Goal: Information Seeking & Learning: Check status

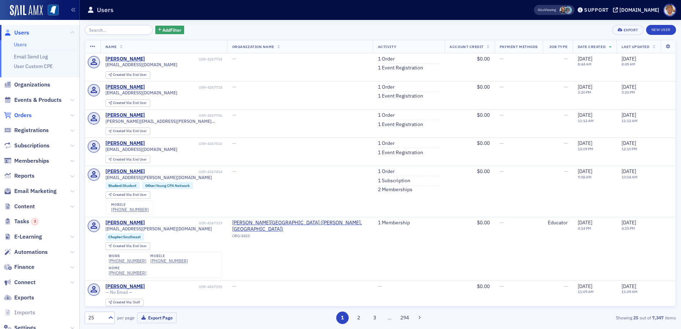
click at [27, 115] on span "Orders" at bounding box center [22, 115] width 17 height 8
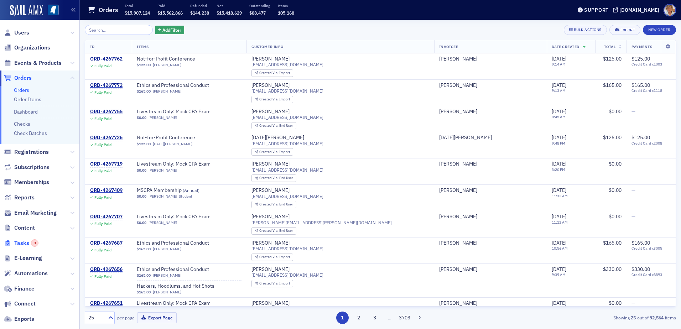
click at [27, 244] on span "Tasks 3" at bounding box center [26, 243] width 24 height 8
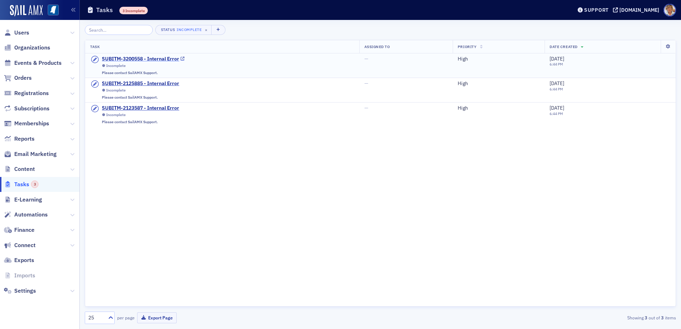
click at [120, 60] on div "SUBITM-3200558 - Internal Error" at bounding box center [140, 59] width 77 height 6
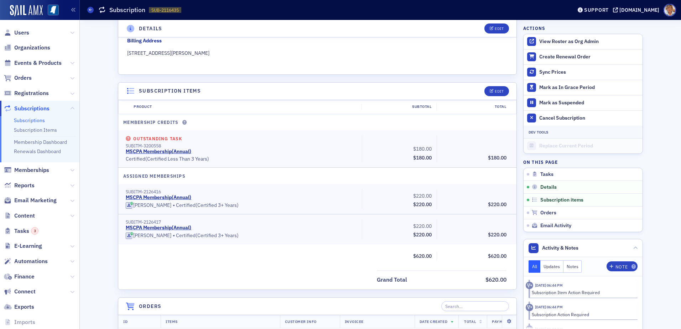
scroll to position [186, 0]
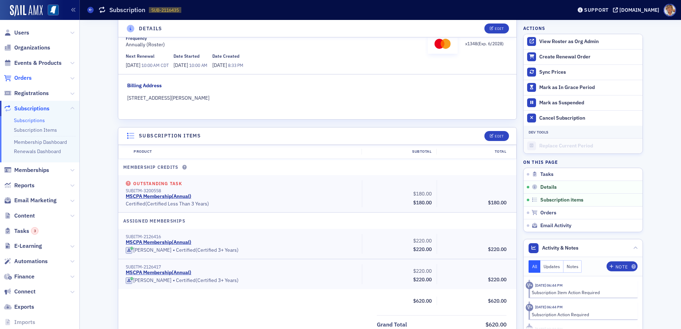
click at [24, 77] on span "Orders" at bounding box center [22, 78] width 17 height 8
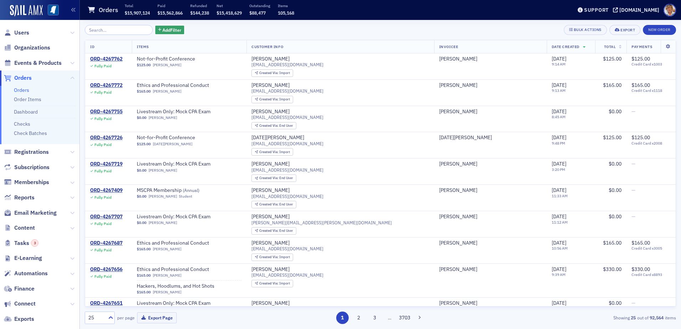
click at [120, 30] on input "search" at bounding box center [119, 30] width 68 height 10
click at [24, 99] on link "Order Items" at bounding box center [27, 99] width 27 height 6
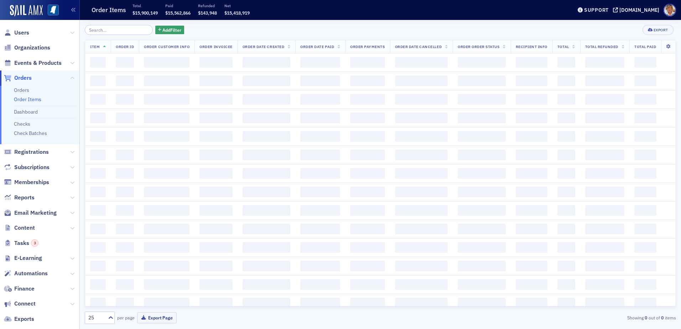
click at [128, 32] on input "search" at bounding box center [119, 30] width 68 height 10
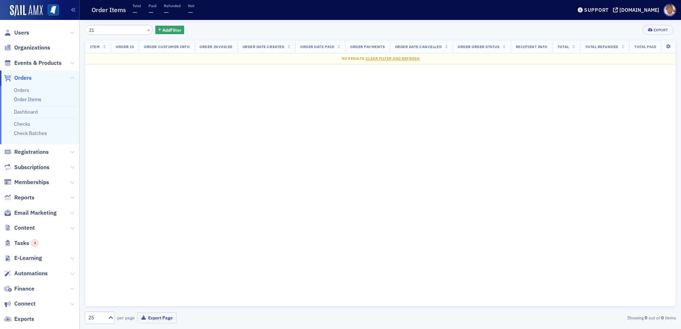
type input "2"
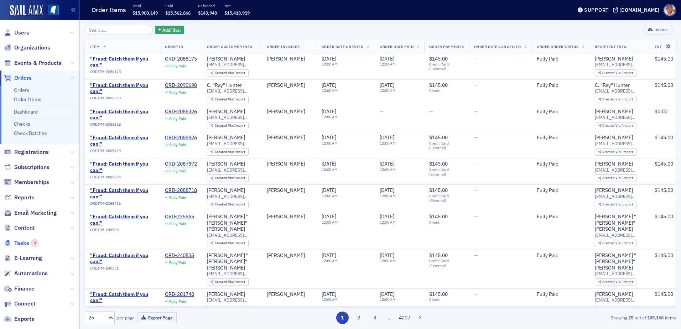
click at [15, 242] on span "Tasks 3" at bounding box center [26, 243] width 24 height 8
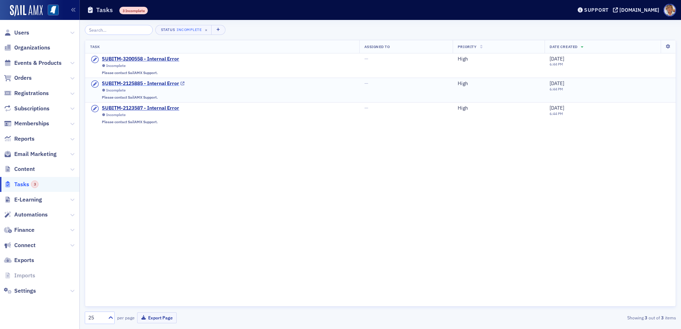
click at [142, 84] on div "SUBITM-2125885 - Internal Error" at bounding box center [140, 84] width 77 height 6
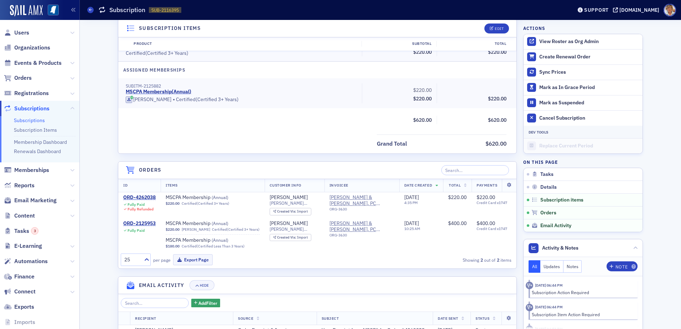
scroll to position [392, 0]
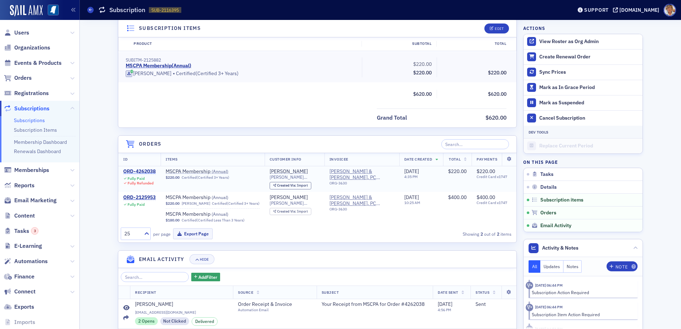
click at [135, 172] on div "ORD-4262038" at bounding box center [139, 171] width 32 height 6
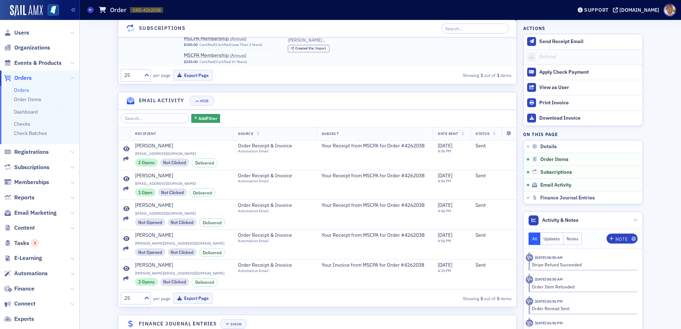
scroll to position [591, 0]
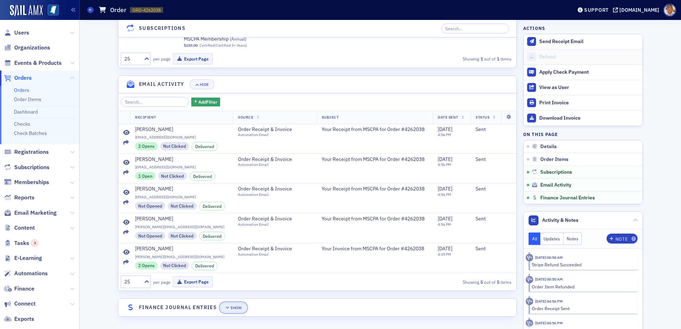
click at [232, 308] on div "Show" at bounding box center [235, 308] width 11 height 4
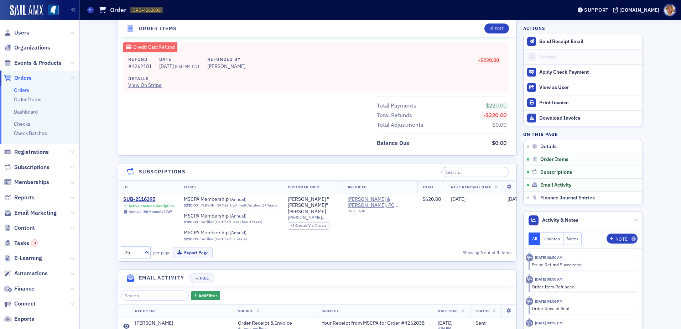
scroll to position [363, 0]
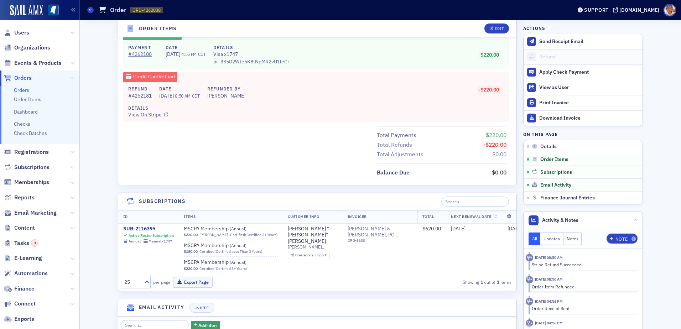
click at [139, 116] on link "View On Stripe" at bounding box center [313, 114] width 371 height 7
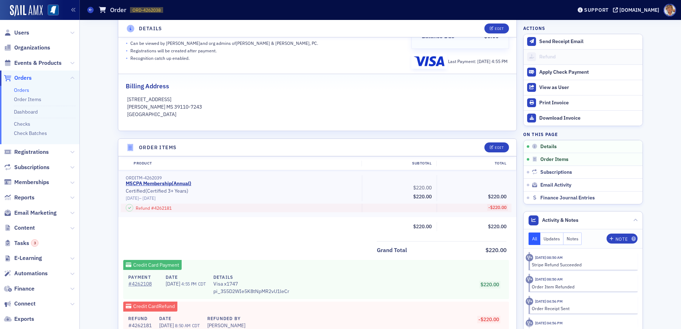
scroll to position [0, 0]
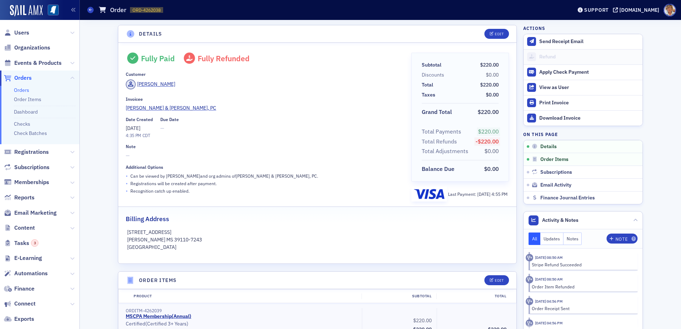
click at [17, 89] on link "Orders" at bounding box center [21, 90] width 15 height 6
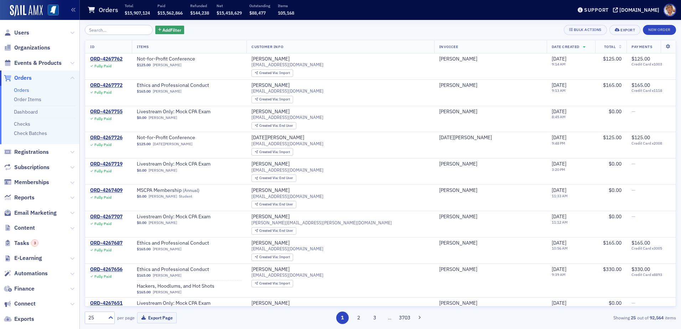
click at [124, 29] on input "search" at bounding box center [119, 30] width 68 height 10
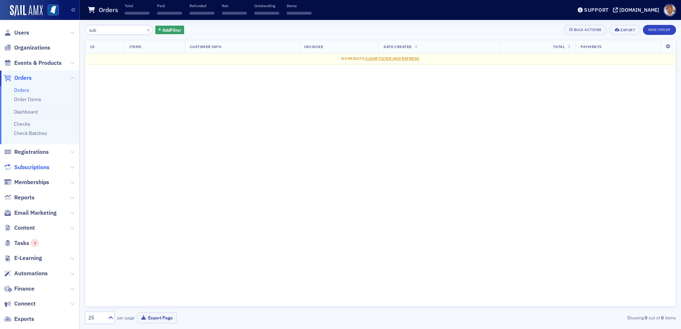
type input "sub"
click at [31, 166] on span "Subscriptions" at bounding box center [31, 167] width 35 height 8
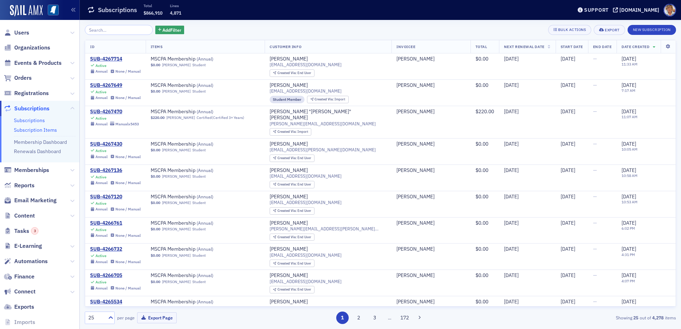
click at [25, 129] on link "Subscription Items" at bounding box center [35, 130] width 43 height 6
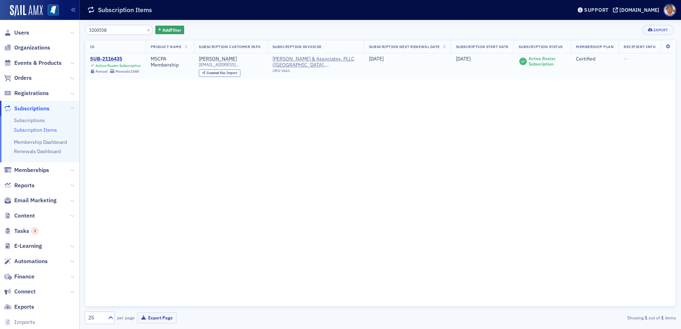
type input "3200558"
click at [108, 59] on div "SUB-2116435" at bounding box center [115, 59] width 51 height 6
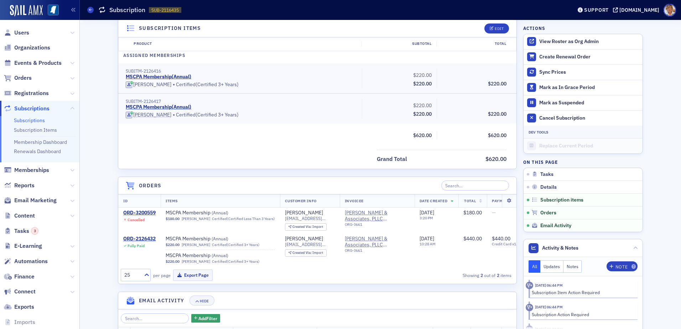
scroll to position [356, 0]
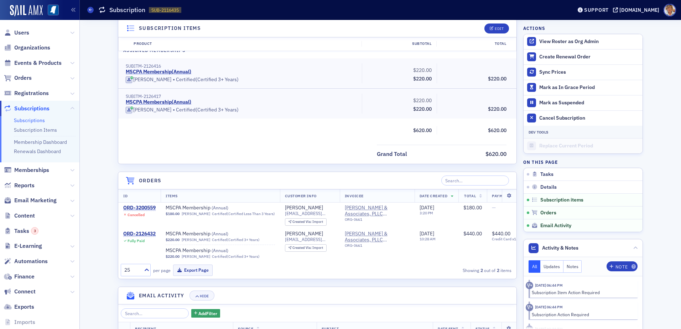
click at [41, 121] on link "Subscriptions" at bounding box center [29, 120] width 31 height 6
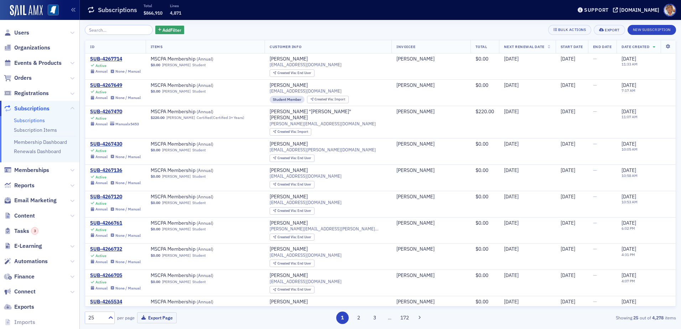
click at [118, 31] on input "search" at bounding box center [119, 30] width 68 height 10
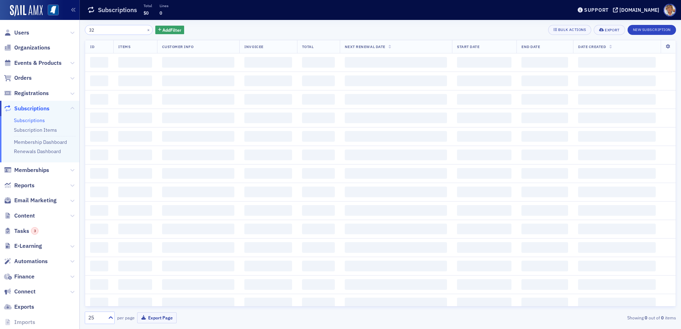
type input "3"
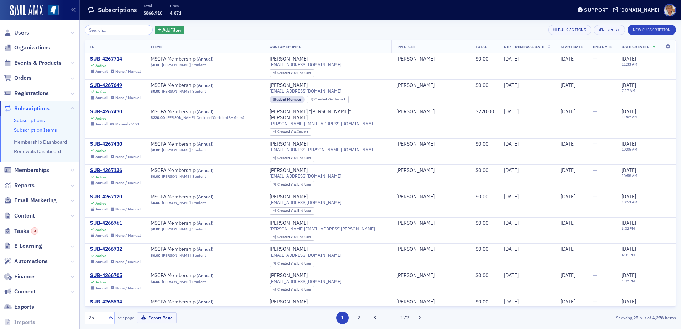
click at [32, 131] on link "Subscription Items" at bounding box center [35, 130] width 43 height 6
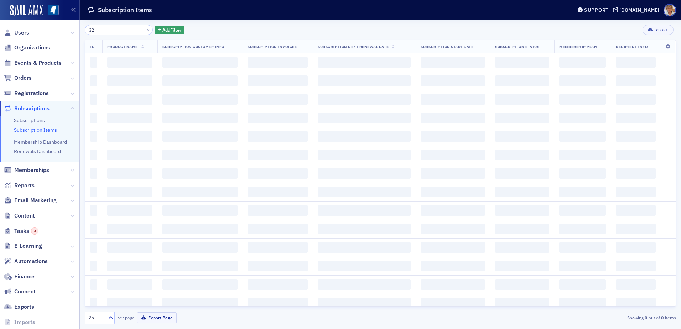
type input "3"
type input "3200558"
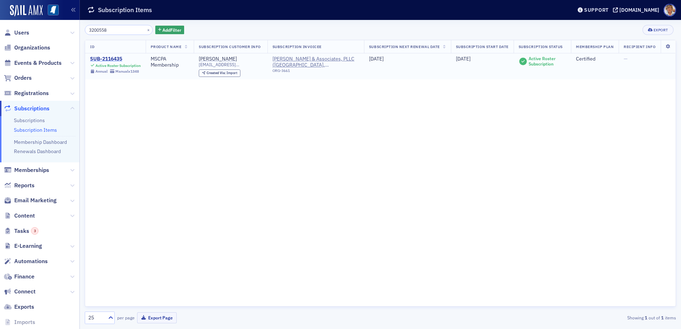
click at [104, 59] on div "SUB-2116435" at bounding box center [115, 59] width 51 height 6
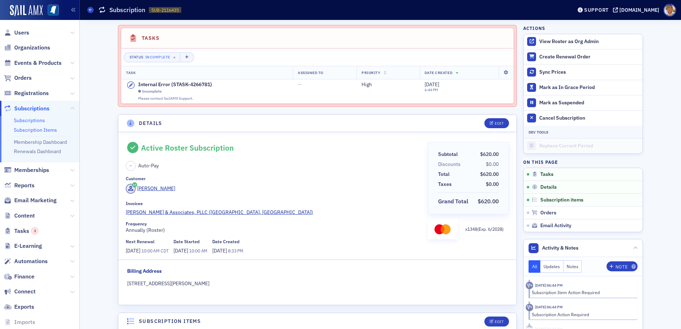
click at [27, 131] on link "Subscription Items" at bounding box center [35, 130] width 43 height 6
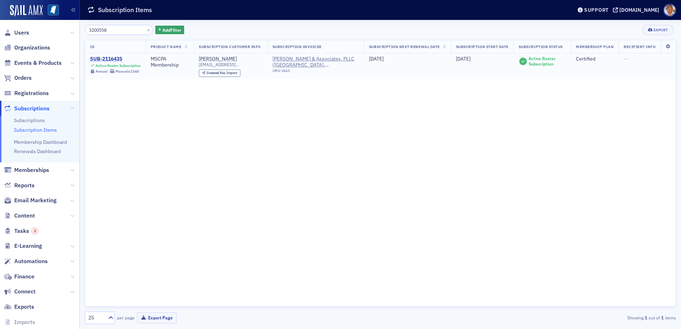
click at [101, 58] on div "SUB-2116435" at bounding box center [115, 59] width 51 height 6
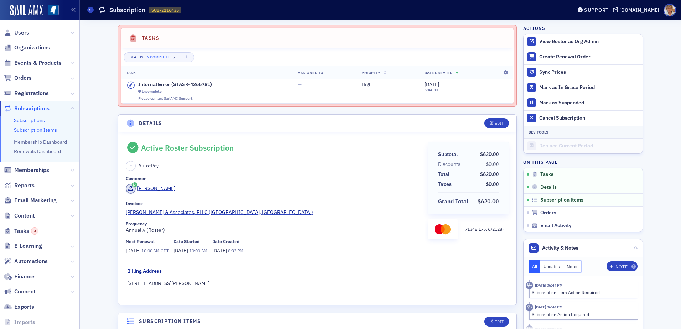
click at [33, 132] on link "Subscription Items" at bounding box center [35, 130] width 43 height 6
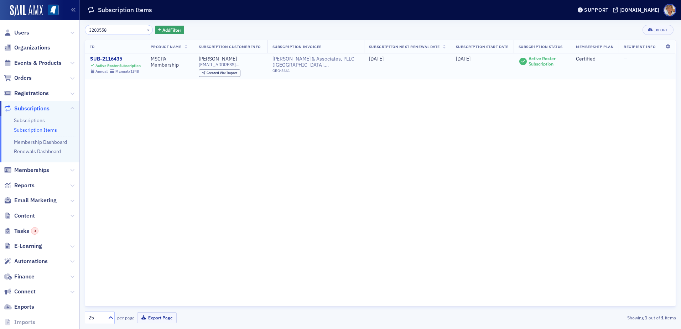
click at [115, 60] on div "SUB-2116435" at bounding box center [115, 59] width 51 height 6
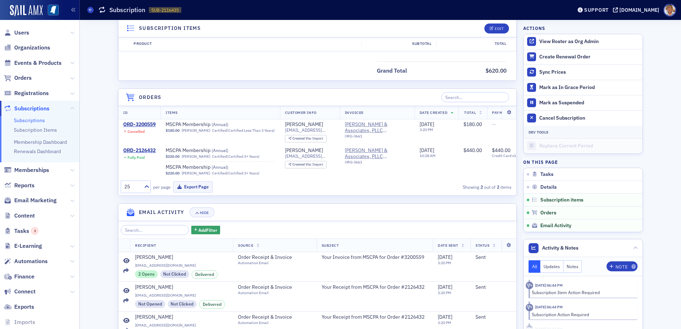
scroll to position [435, 0]
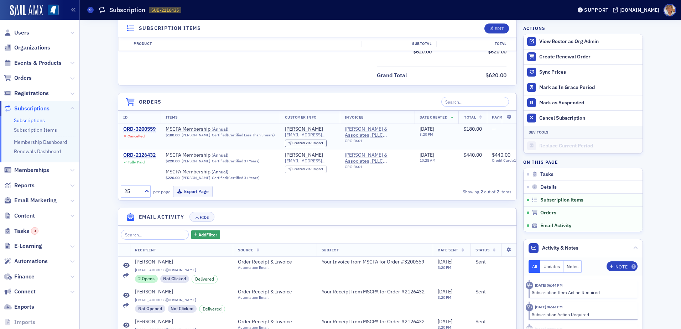
click at [131, 130] on div "ORD-3200559" at bounding box center [139, 129] width 32 height 6
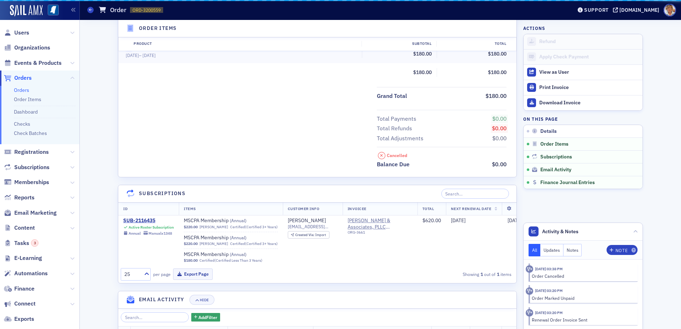
scroll to position [377, 0]
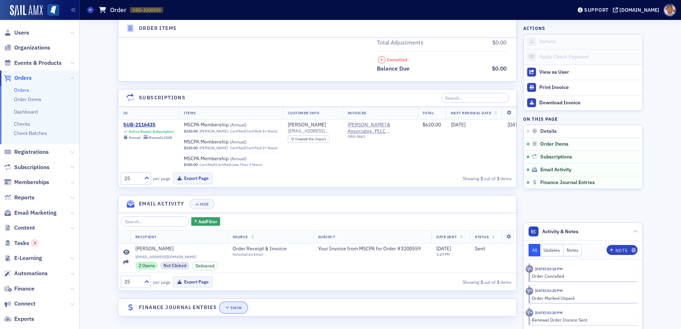
click at [232, 307] on div "Show" at bounding box center [235, 308] width 11 height 4
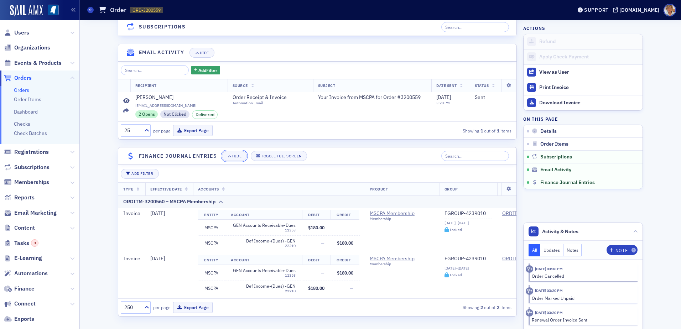
scroll to position [533, 0]
click at [555, 249] on button "Updates" at bounding box center [551, 250] width 23 height 12
click at [554, 251] on button "Updates" at bounding box center [551, 250] width 23 height 12
click at [569, 250] on button "Notes" at bounding box center [573, 250] width 19 height 12
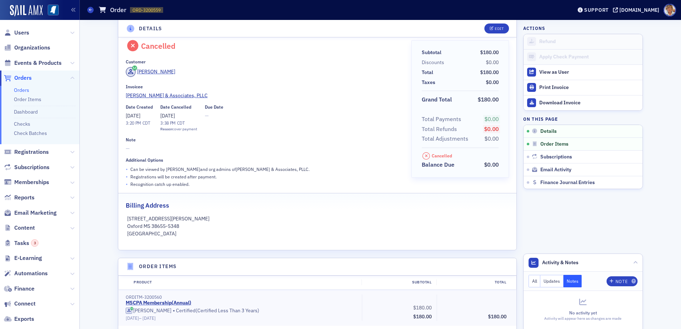
scroll to position [0, 0]
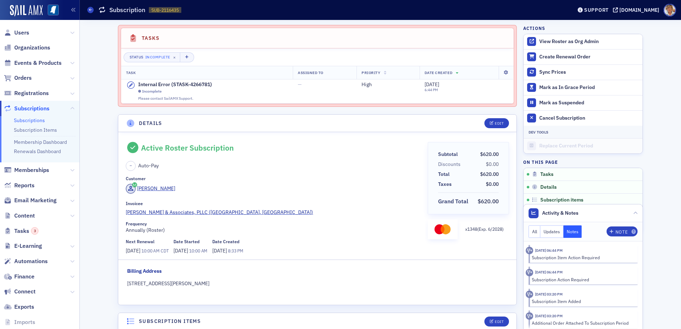
drag, startPoint x: 80, startPoint y: 3, endPoint x: 257, endPoint y: 119, distance: 211.7
click at [257, 119] on header "Details Edit" at bounding box center [317, 123] width 398 height 17
click at [504, 73] on icon at bounding box center [506, 73] width 15 height 4
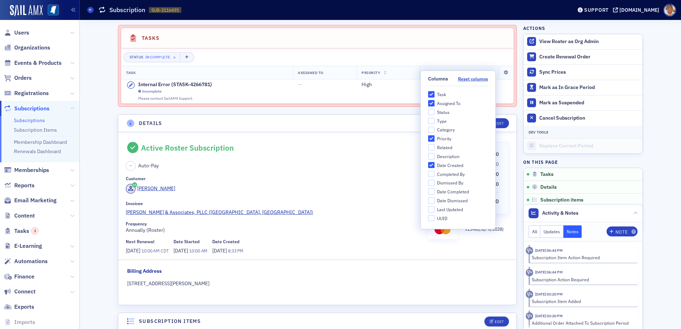
click at [453, 38] on header "Tasks" at bounding box center [317, 38] width 393 height 20
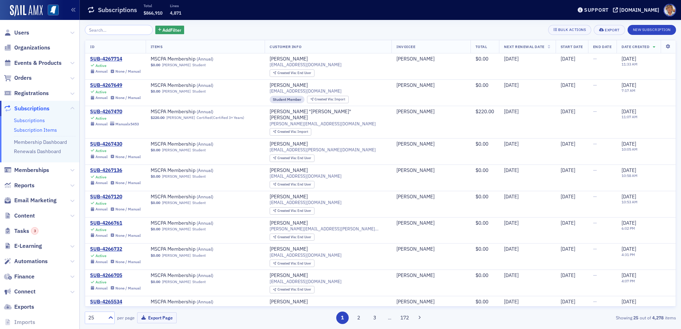
click at [16, 130] on link "Subscription Items" at bounding box center [35, 130] width 43 height 6
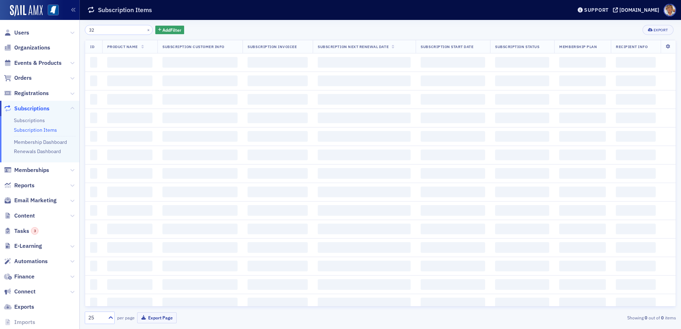
type input "3"
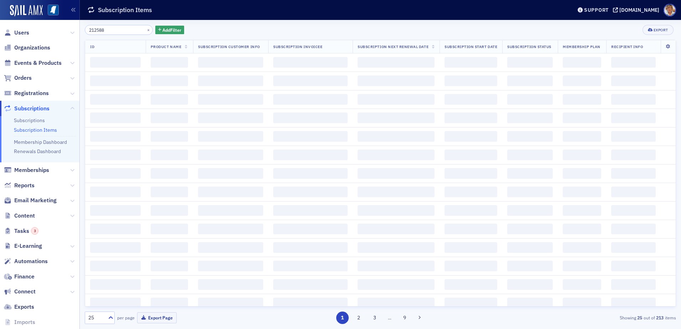
type input "2125885"
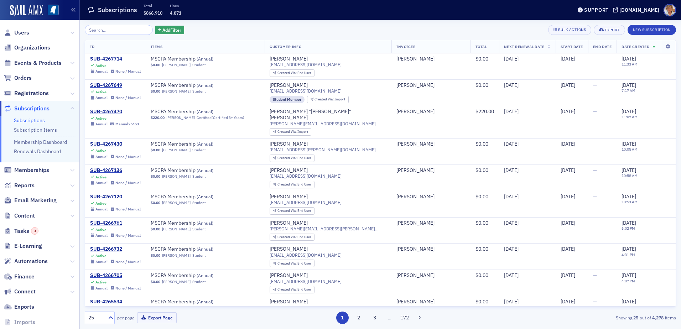
click at [109, 28] on input "search" at bounding box center [119, 30] width 68 height 10
click at [44, 130] on link "Subscription Items" at bounding box center [35, 130] width 43 height 6
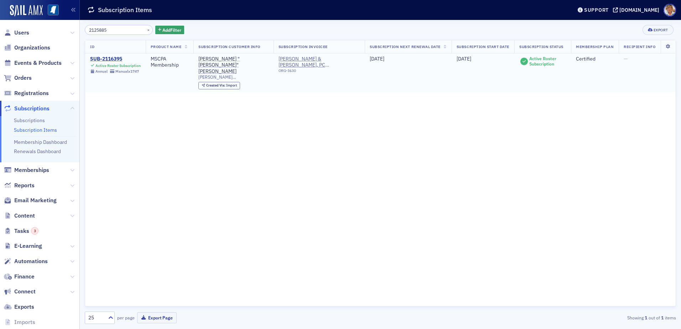
click at [115, 59] on div "SUB-2116395" at bounding box center [115, 59] width 51 height 6
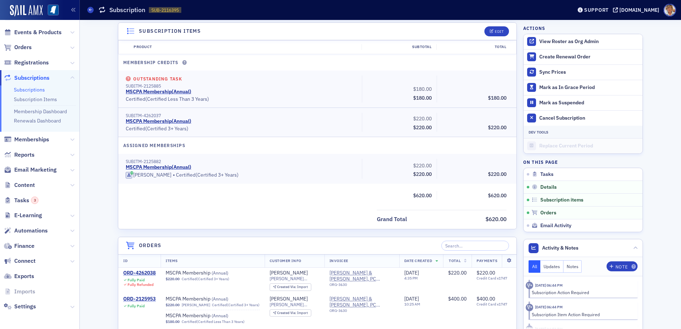
scroll to position [258, 0]
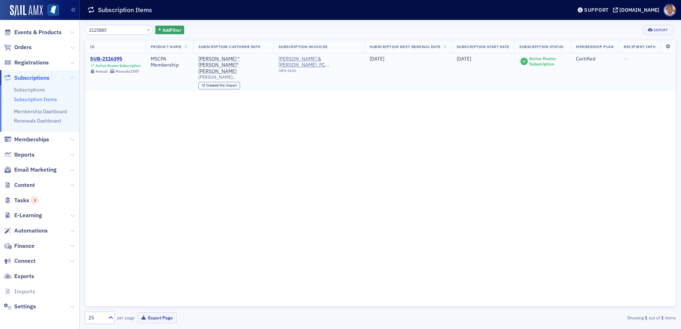
click at [97, 59] on div "SUB-2116395" at bounding box center [115, 59] width 51 height 6
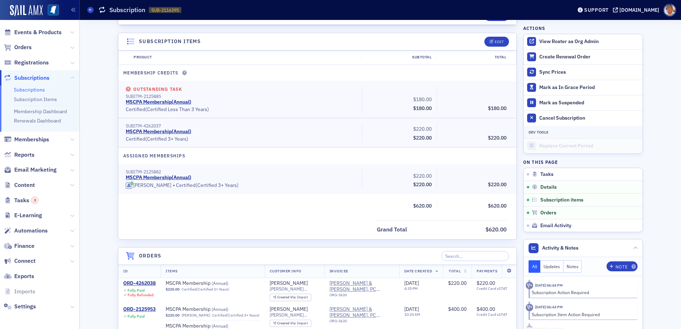
scroll to position [329, 0]
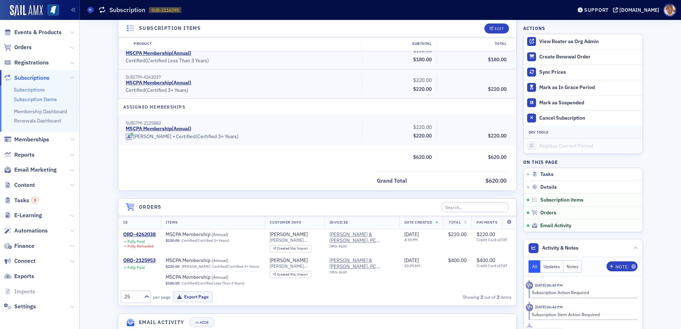
click at [28, 98] on link "Subscription Items" at bounding box center [35, 99] width 43 height 6
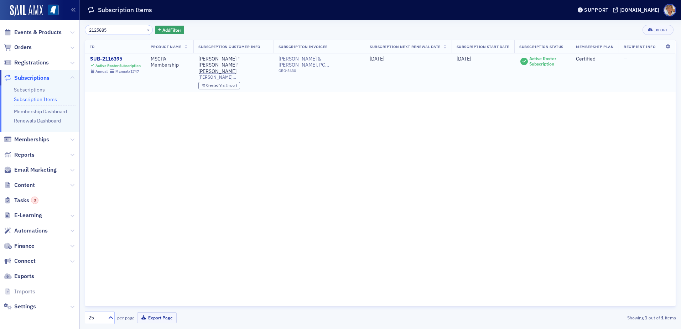
click at [121, 59] on div "SUB-2116395" at bounding box center [115, 59] width 51 height 6
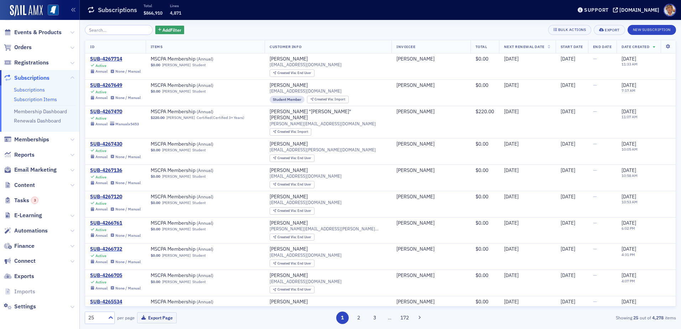
click at [27, 100] on link "Subscription Items" at bounding box center [35, 99] width 43 height 6
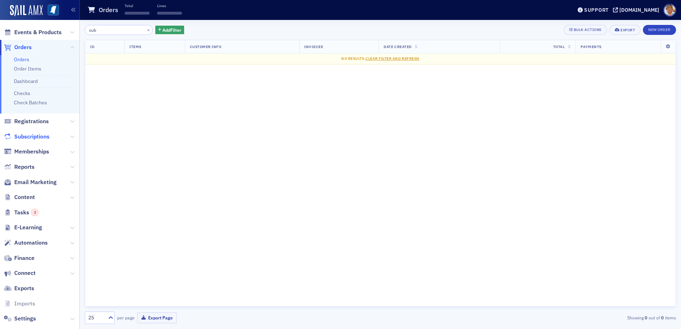
click at [24, 135] on span "Subscriptions" at bounding box center [31, 137] width 35 height 8
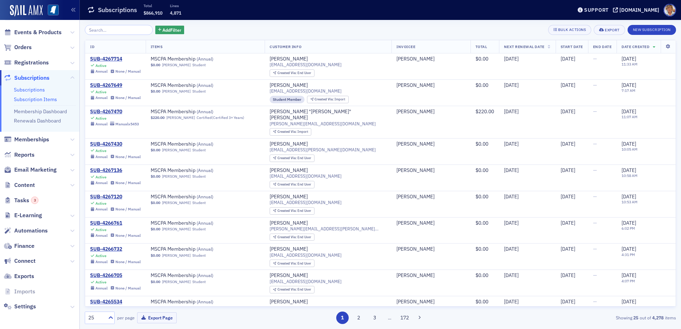
click at [36, 99] on link "Subscription Items" at bounding box center [35, 99] width 43 height 6
click at [29, 97] on link "Subscription Items" at bounding box center [35, 99] width 43 height 6
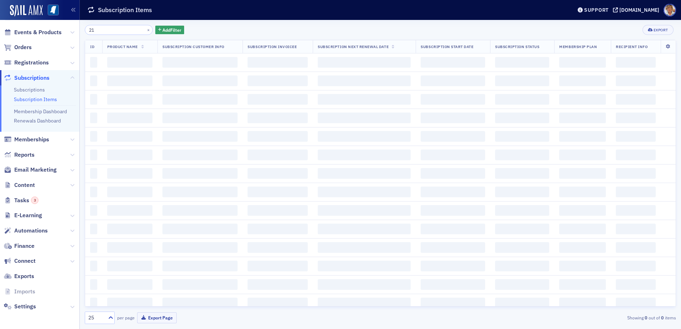
type input "2"
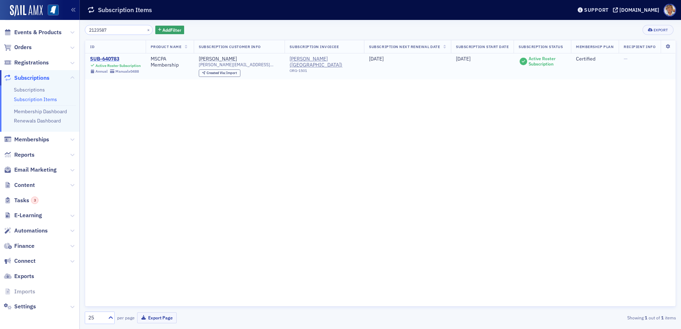
type input "2123587"
click at [116, 57] on div "SUB-640783" at bounding box center [115, 59] width 51 height 6
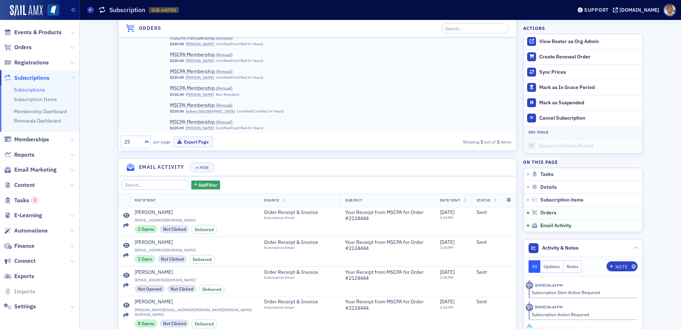
scroll to position [713, 34]
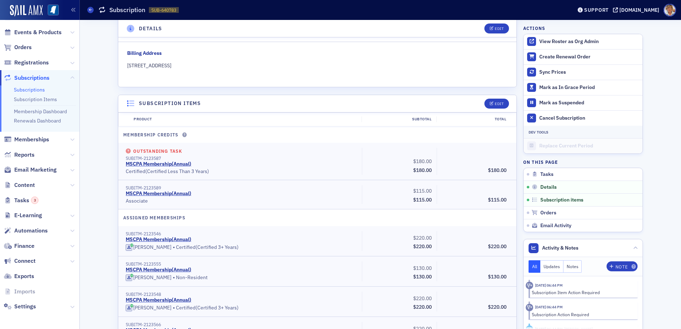
scroll to position [223, 0]
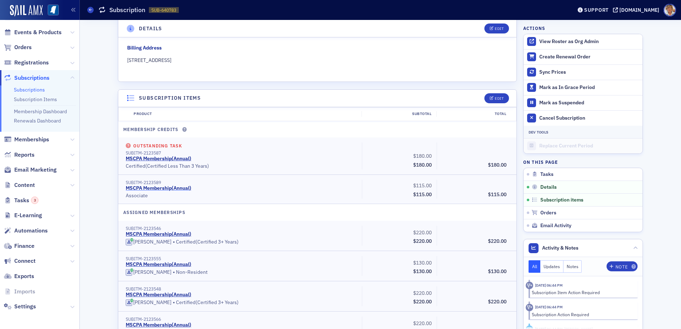
click at [162, 185] on link "MSCPA Membership ( Annual )" at bounding box center [159, 188] width 66 height 6
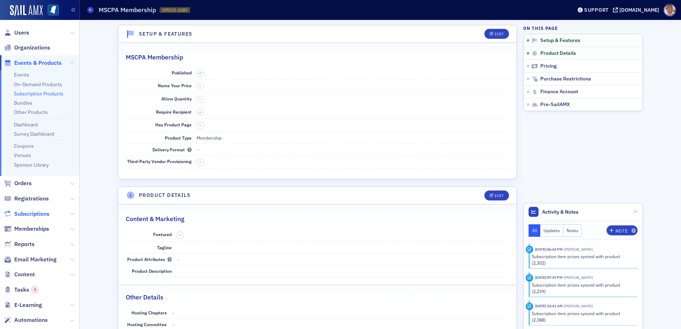
click at [28, 214] on span "Subscriptions" at bounding box center [31, 214] width 35 height 8
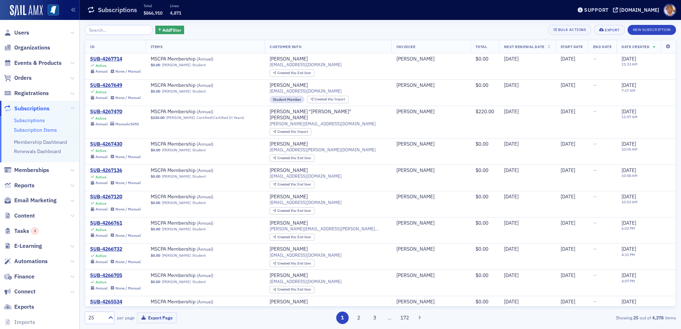
click at [40, 133] on link "Subscription Items" at bounding box center [35, 130] width 43 height 6
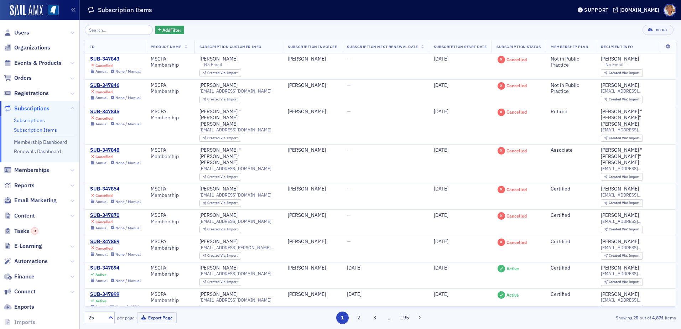
click at [41, 119] on link "Subscriptions" at bounding box center [29, 120] width 31 height 6
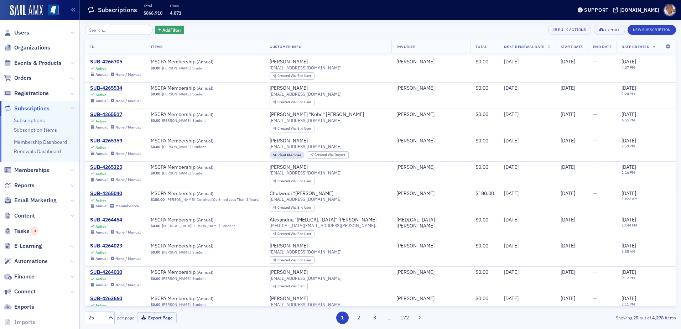
scroll to position [405, 0]
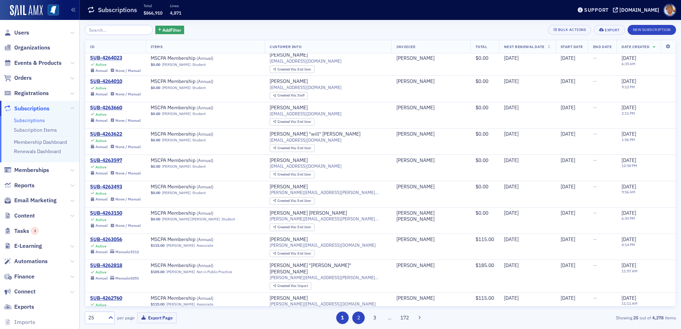
click at [360, 319] on button "2" at bounding box center [358, 318] width 12 height 12
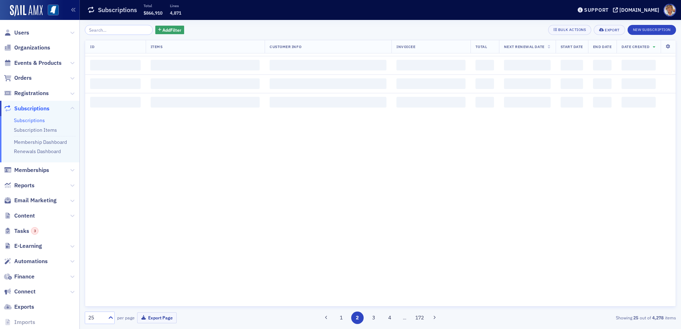
scroll to position [0, 0]
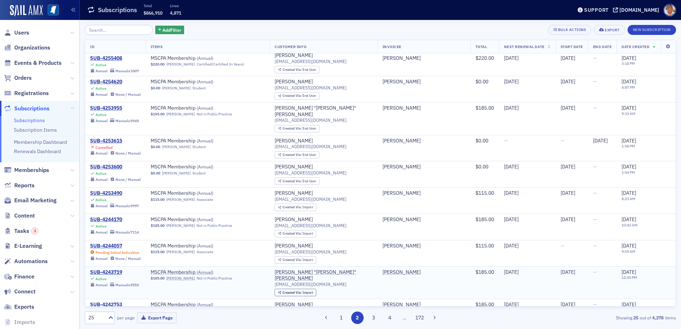
scroll to position [405, 0]
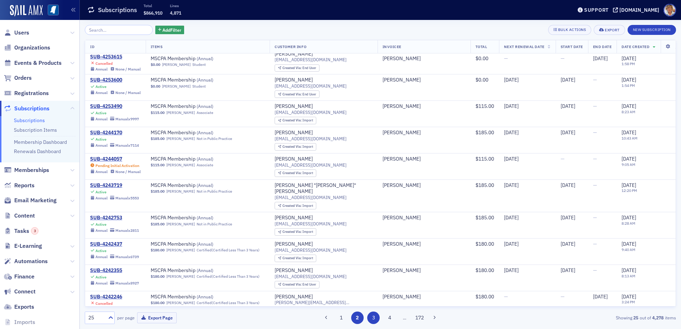
click at [376, 318] on button "3" at bounding box center [373, 318] width 12 height 12
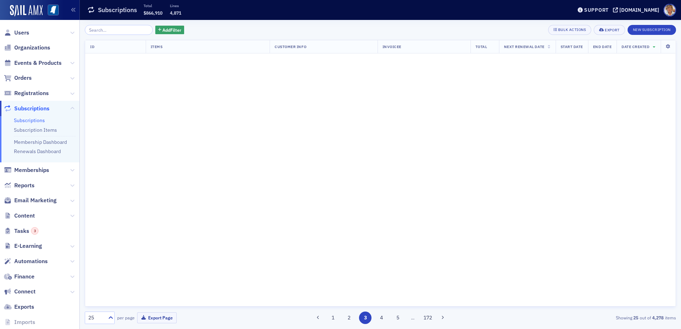
scroll to position [0, 0]
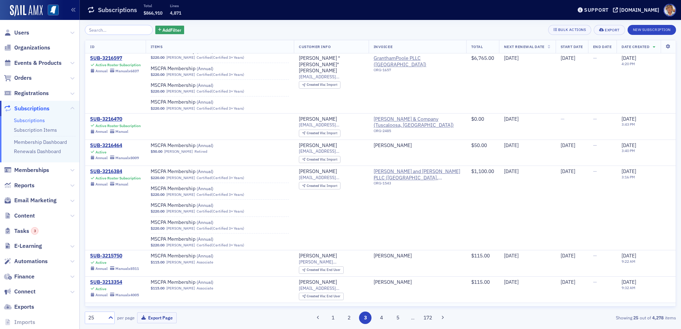
scroll to position [1003, 0]
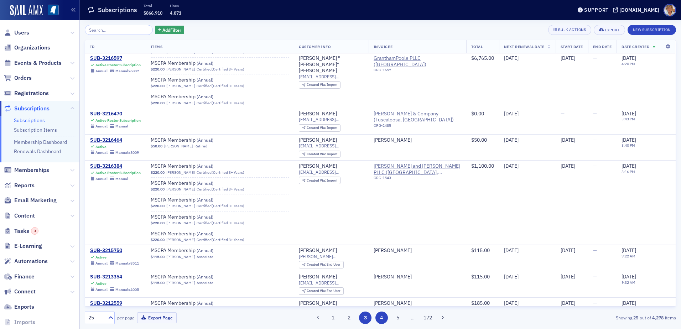
click at [384, 318] on button "4" at bounding box center [381, 318] width 12 height 12
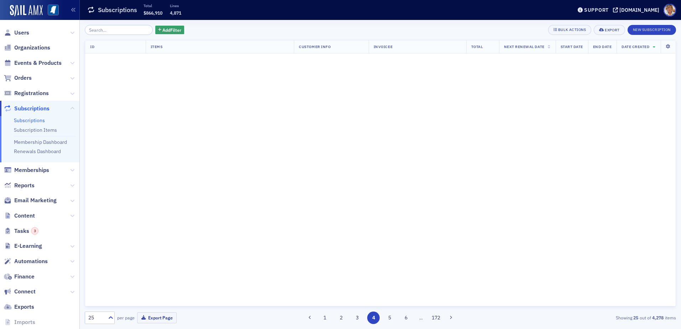
scroll to position [0, 0]
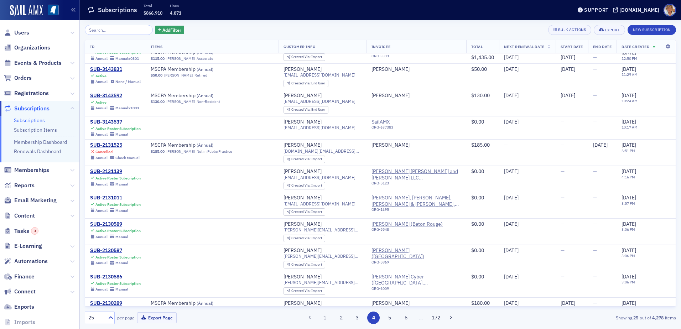
scroll to position [493, 0]
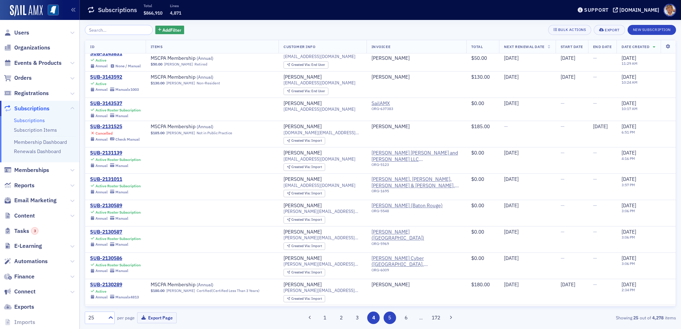
click at [391, 320] on button "5" at bounding box center [390, 318] width 12 height 12
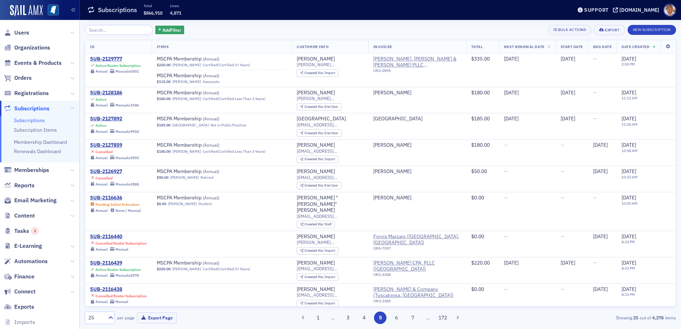
click at [390, 320] on div "1 … 3 4 5 6 7 … 172" at bounding box center [380, 318] width 192 height 12
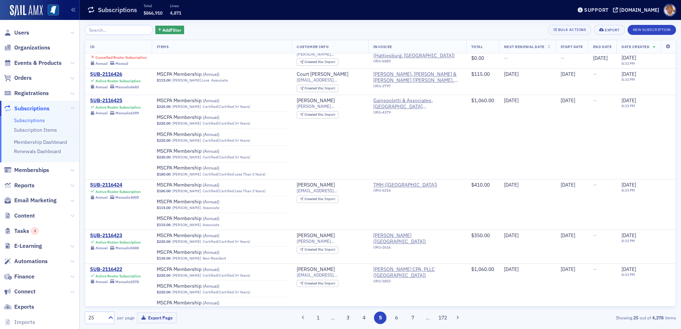
scroll to position [679, 0]
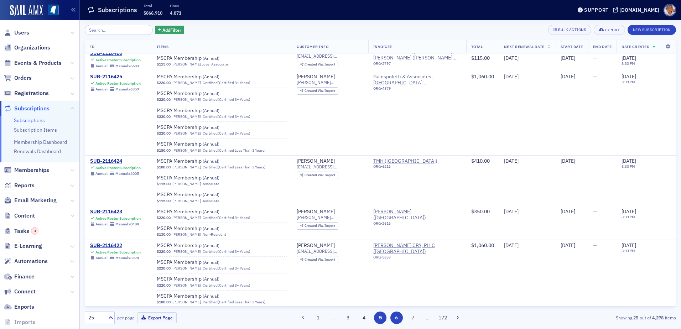
click at [399, 318] on button "6" at bounding box center [396, 318] width 12 height 12
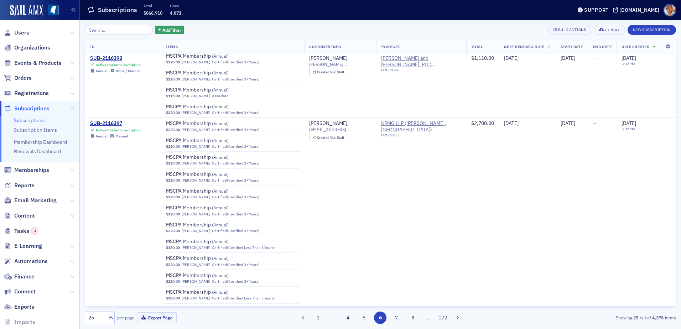
scroll to position [1860, 0]
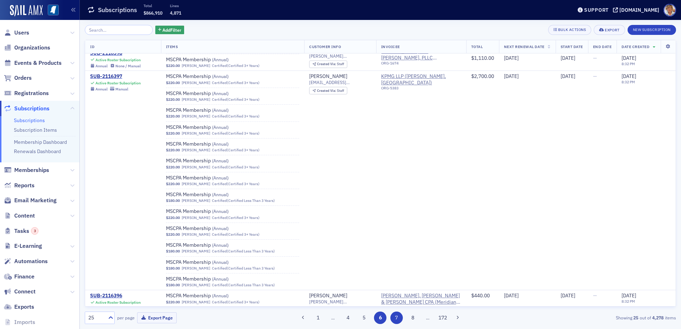
click at [398, 318] on button "7" at bounding box center [396, 318] width 12 height 12
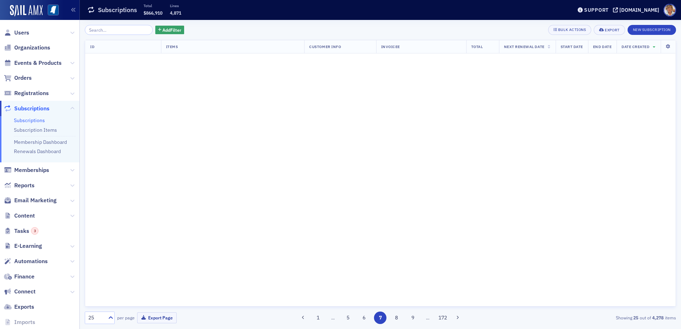
scroll to position [0, 0]
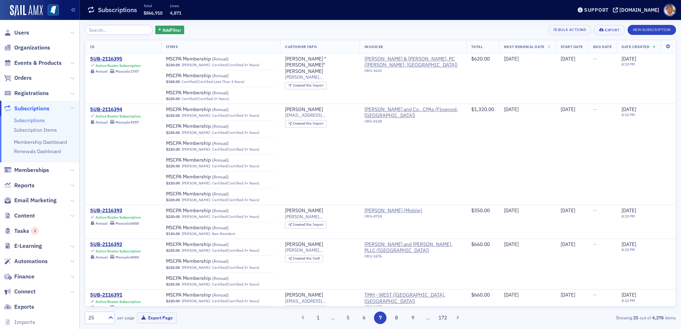
click at [398, 318] on button "8" at bounding box center [396, 318] width 12 height 12
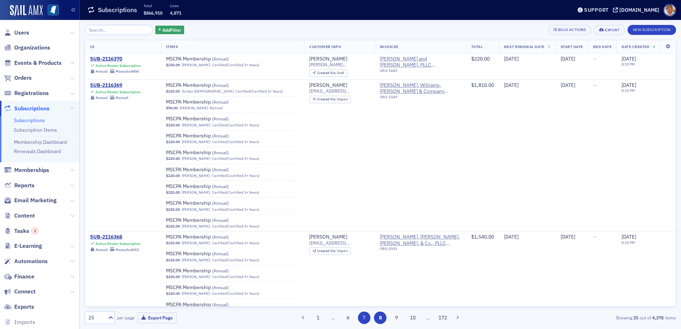
click at [362, 319] on button "7" at bounding box center [364, 318] width 12 height 12
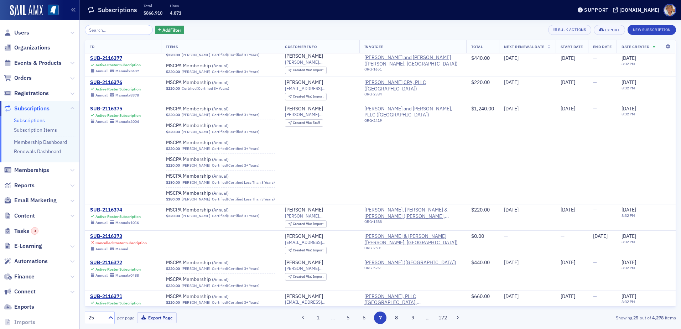
scroll to position [1240, 0]
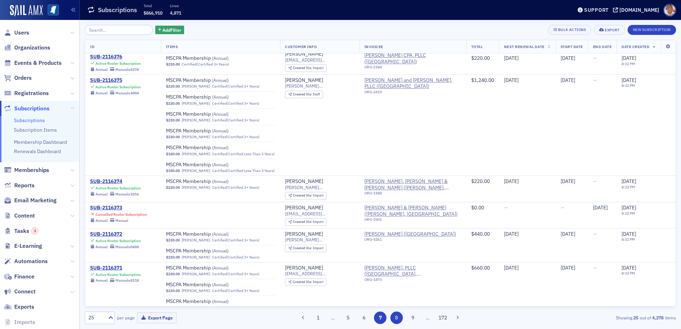
click at [398, 318] on button "8" at bounding box center [396, 318] width 12 height 12
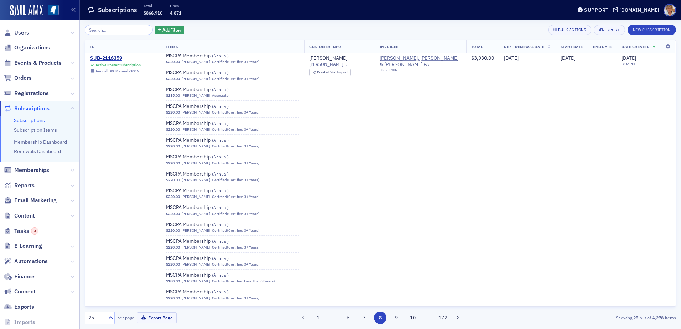
scroll to position [712, 0]
click at [397, 317] on button "9" at bounding box center [396, 318] width 12 height 12
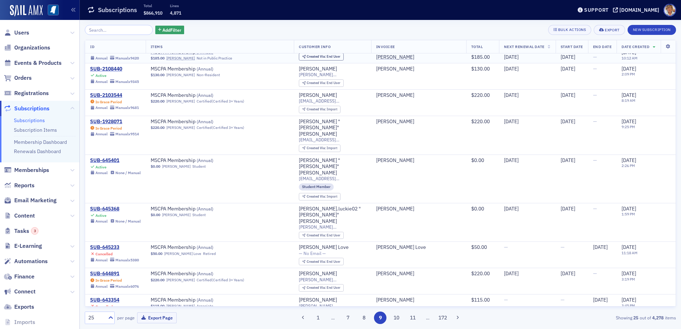
scroll to position [1126, 0]
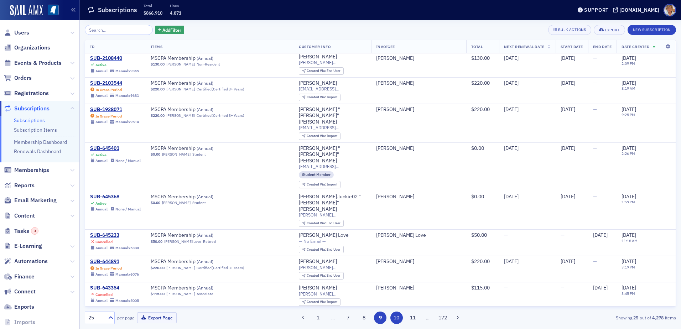
click at [397, 318] on button "10" at bounding box center [396, 318] width 12 height 12
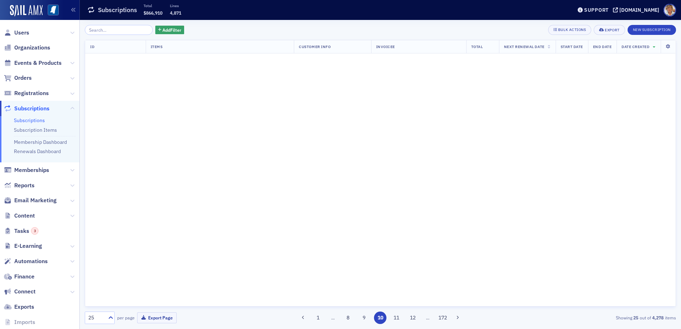
scroll to position [0, 0]
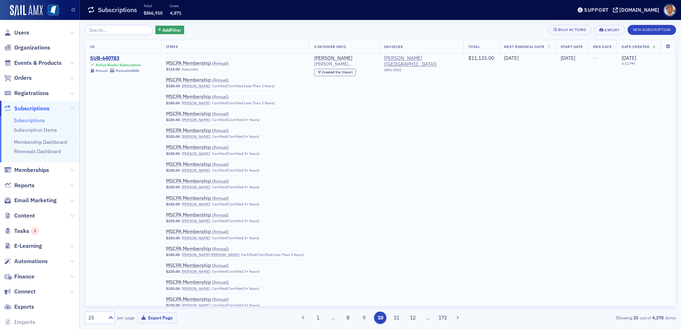
scroll to position [570, 0]
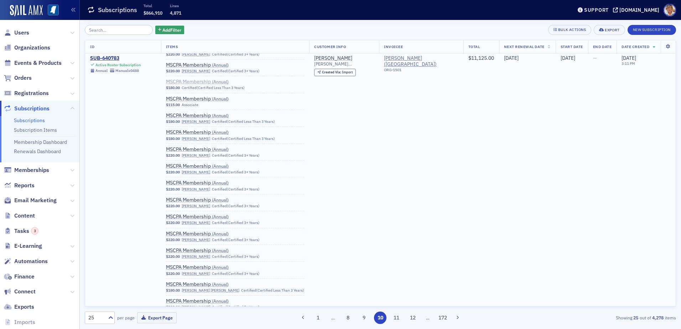
click at [191, 83] on span "MSCPA Membership ( Annual )" at bounding box center [211, 82] width 90 height 6
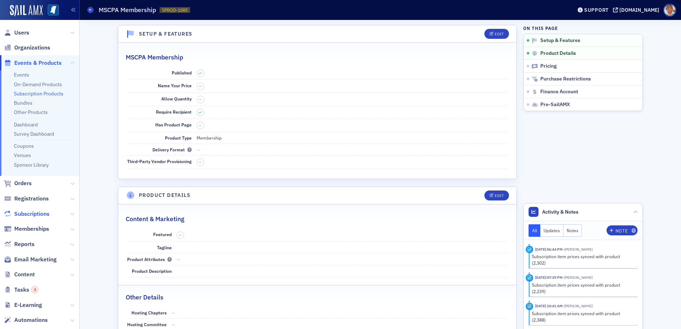
click at [33, 215] on span "Subscriptions" at bounding box center [31, 214] width 35 height 8
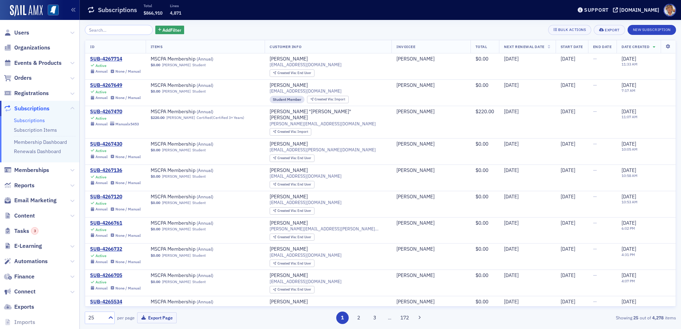
click at [389, 321] on span "…" at bounding box center [390, 318] width 10 height 6
click at [378, 321] on button "3" at bounding box center [375, 318] width 12 height 12
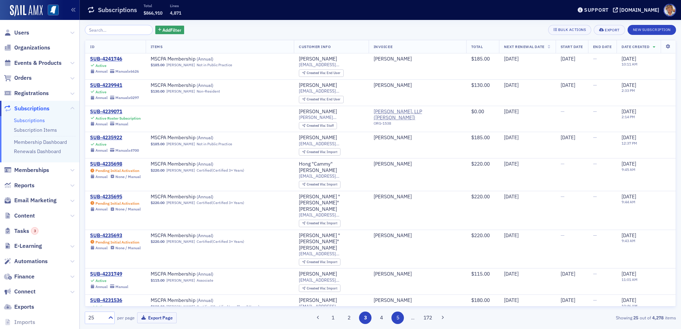
click at [400, 319] on button "5" at bounding box center [397, 318] width 12 height 12
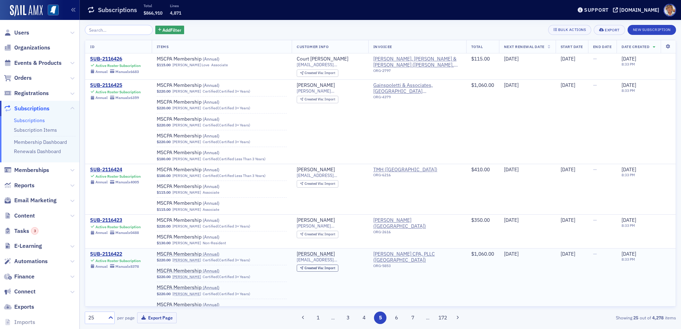
scroll to position [679, 0]
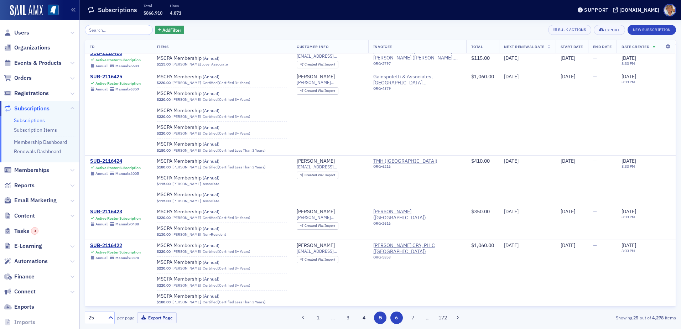
click at [398, 318] on button "6" at bounding box center [396, 318] width 12 height 12
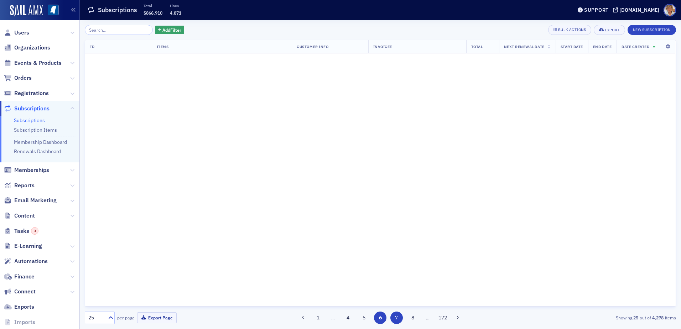
scroll to position [0, 0]
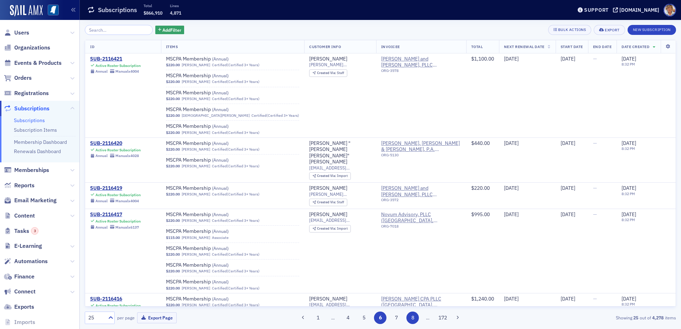
click at [412, 318] on button "8" at bounding box center [412, 318] width 12 height 12
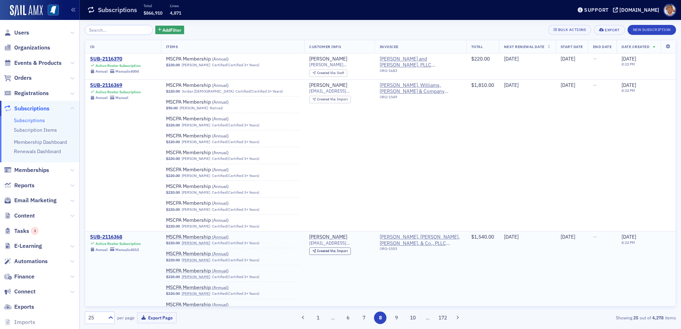
scroll to position [36, 0]
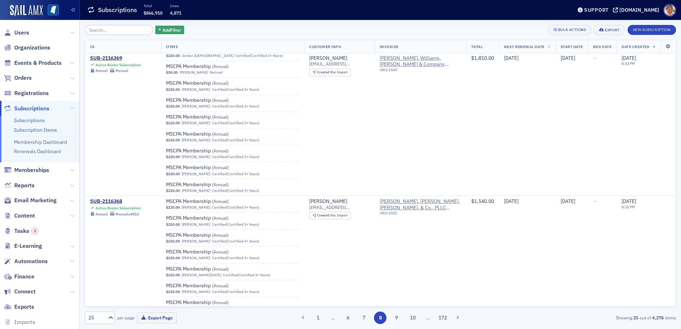
click at [36, 129] on link "Subscription Items" at bounding box center [35, 130] width 43 height 6
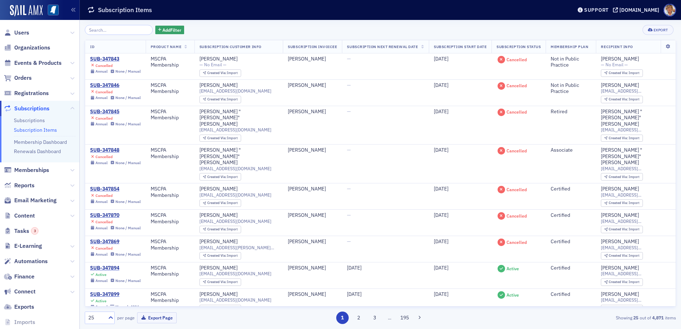
click at [116, 31] on input "search" at bounding box center [119, 30] width 68 height 10
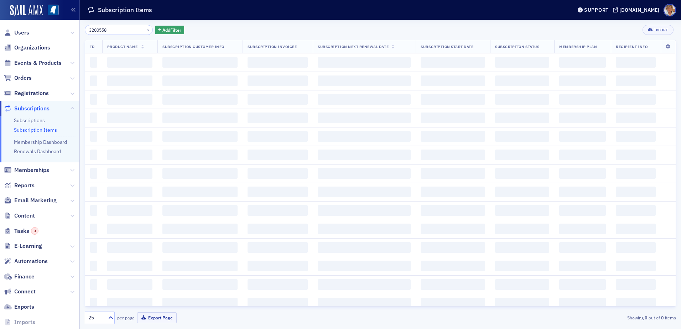
type input "3200558"
